Goal: Check status

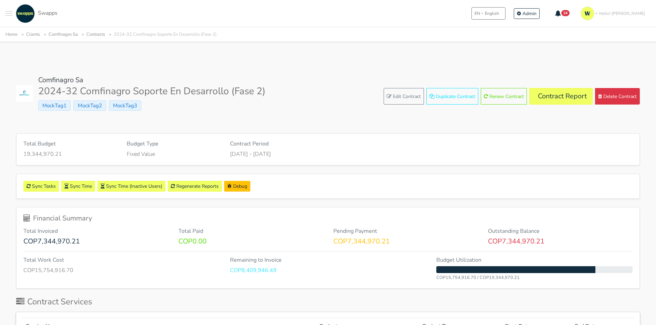
click at [571, 96] on link "Contract Report" at bounding box center [560, 96] width 63 height 17
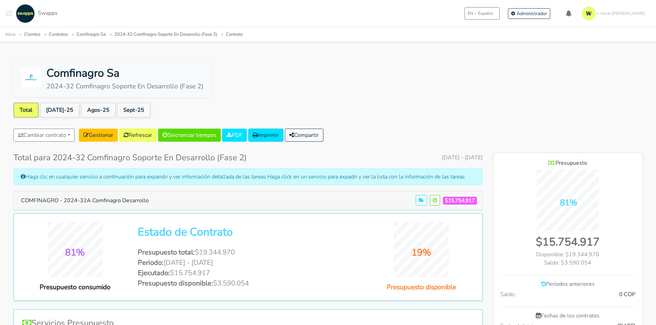
scroll to position [447, 149]
click at [81, 107] on link "Agos-25" at bounding box center [98, 110] width 35 height 15
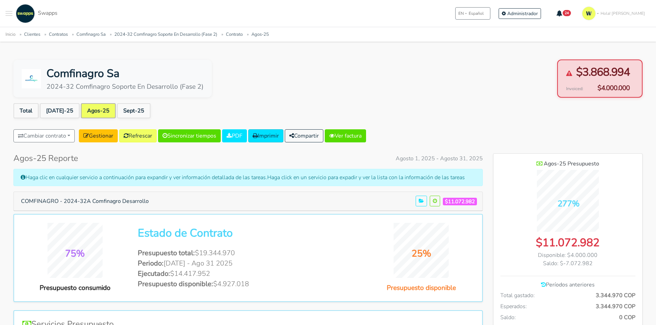
click at [288, 59] on body ".cls-1 { fill: #F15CFF; } .cls-2 { fill: #9a9a9a; } Clientes Contratos Espacios…" at bounding box center [328, 331] width 656 height 662
click at [57, 108] on link "[DATE]-25" at bounding box center [60, 110] width 40 height 15
